Goal: Information Seeking & Learning: Learn about a topic

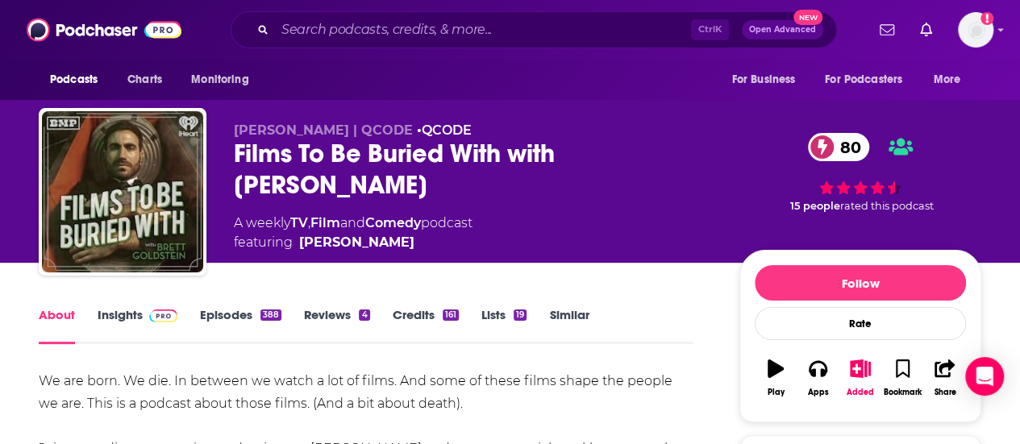
click at [160, 317] on img at bounding box center [163, 316] width 28 height 13
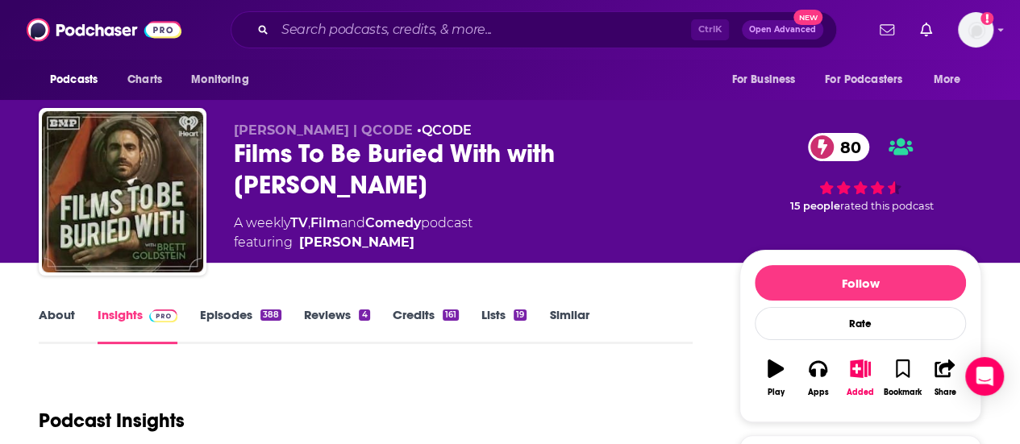
click at [235, 312] on link "Episodes 388" at bounding box center [240, 325] width 81 height 37
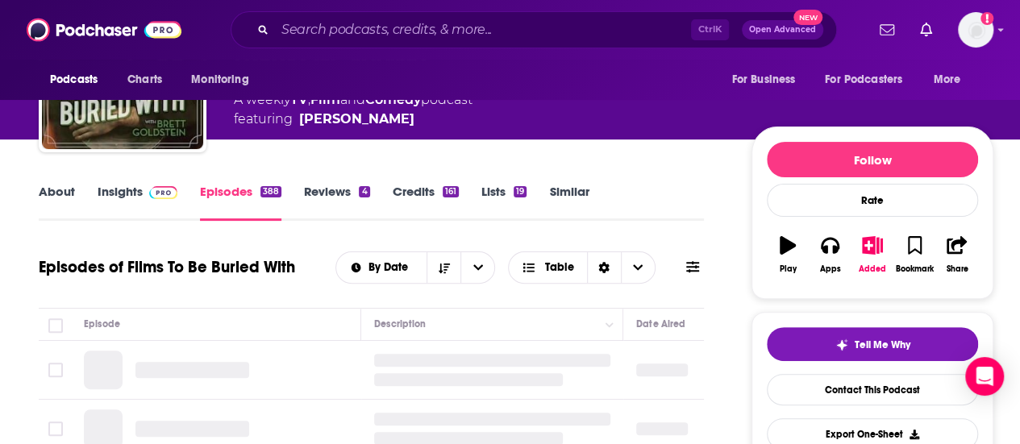
scroll to position [130, 0]
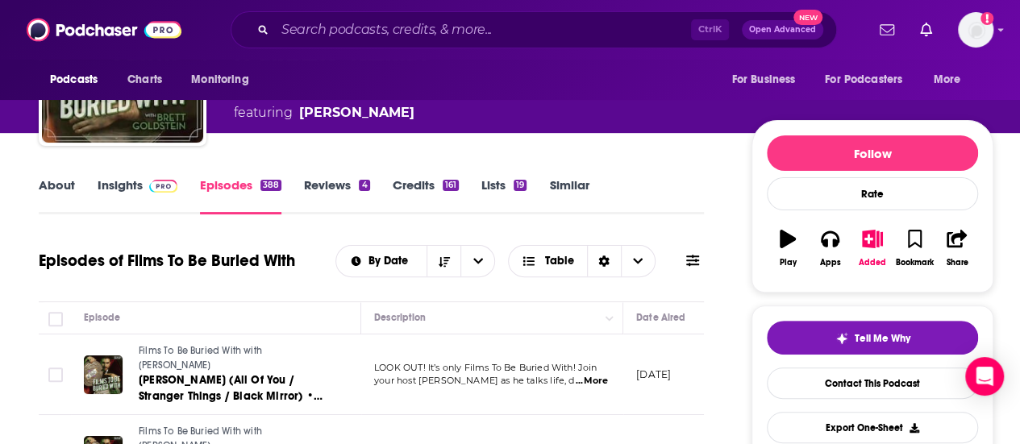
click at [137, 185] on link "Insights" at bounding box center [138, 195] width 80 height 37
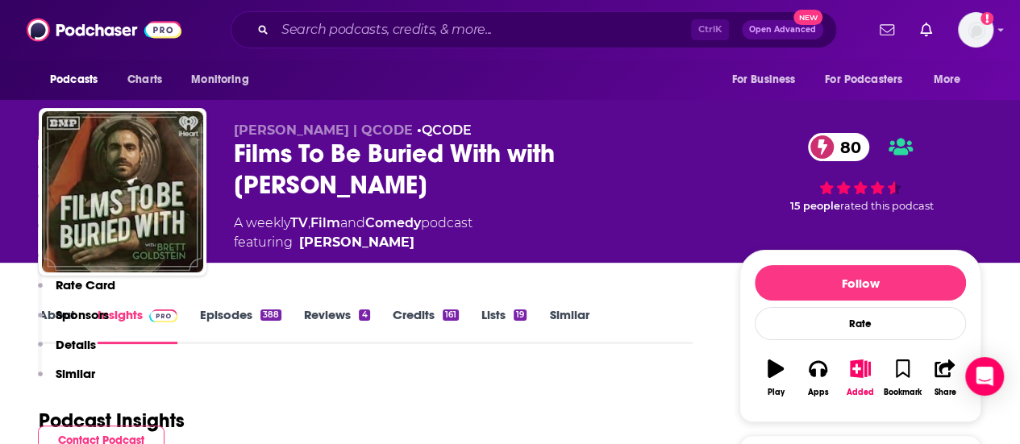
scroll to position [389, 0]
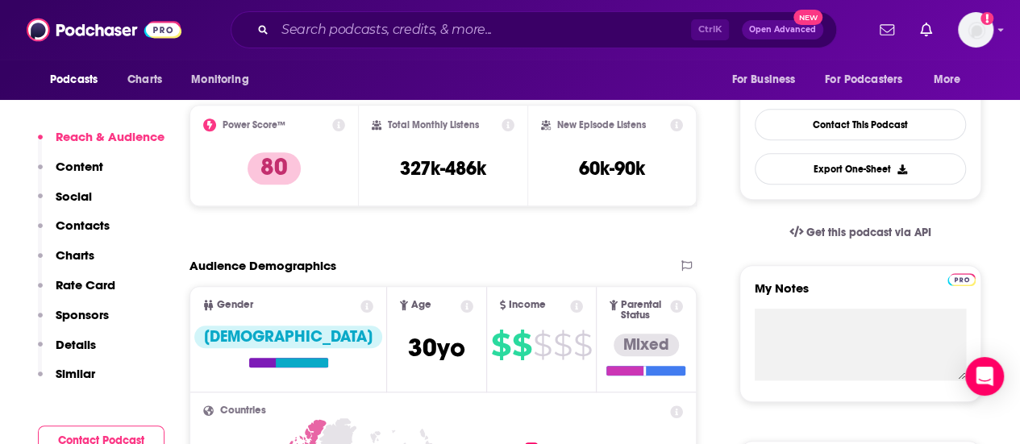
drag, startPoint x: 1032, startPoint y: 240, endPoint x: 649, endPoint y: 231, distance: 382.4
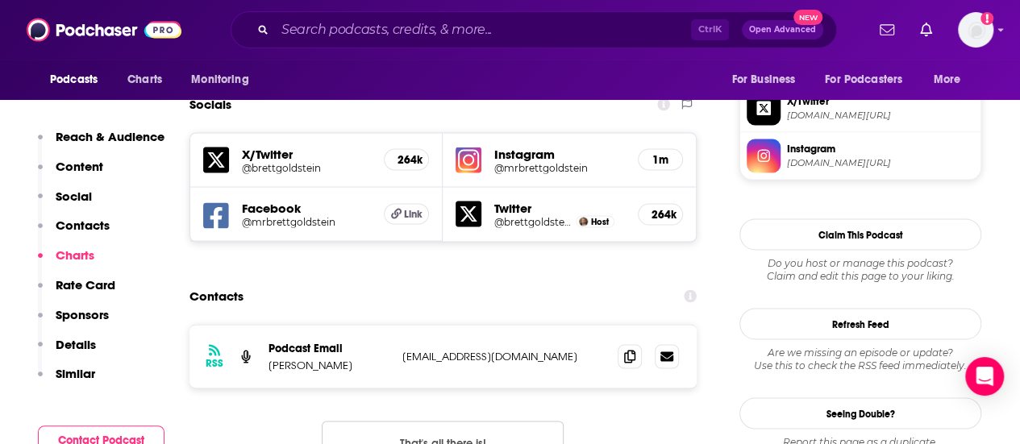
scroll to position [1426, 0]
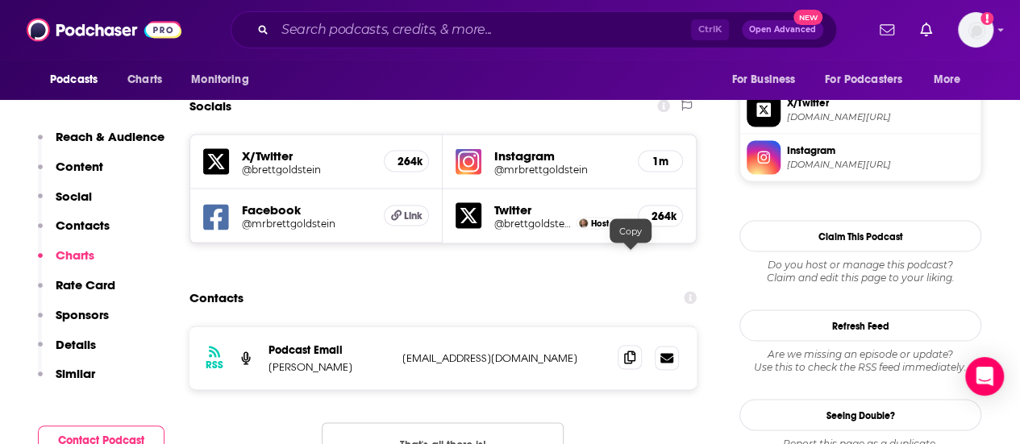
click at [628, 351] on icon at bounding box center [629, 357] width 11 height 13
